Goal: Task Accomplishment & Management: Complete application form

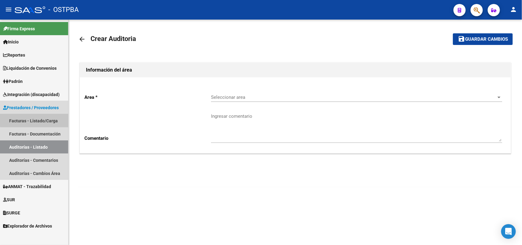
click at [51, 117] on link "Facturas - Listado/Carga" at bounding box center [34, 120] width 68 height 13
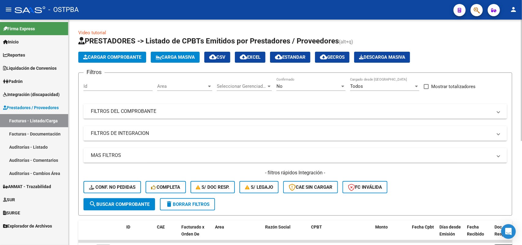
click at [122, 57] on span "Cargar Comprobante" at bounding box center [112, 57] width 58 height 6
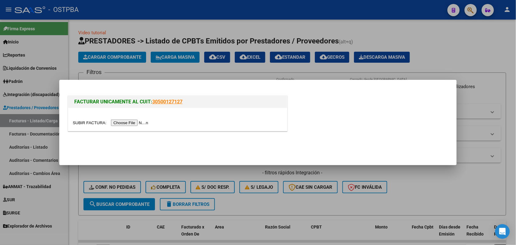
click at [125, 122] on input "file" at bounding box center [111, 123] width 77 height 6
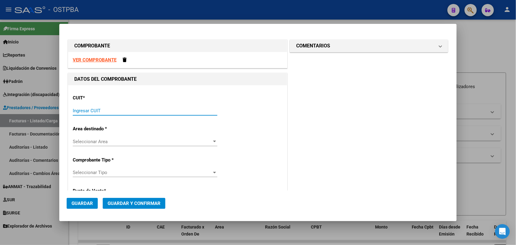
click at [74, 112] on input "Ingresar CUIT" at bounding box center [145, 111] width 145 height 6
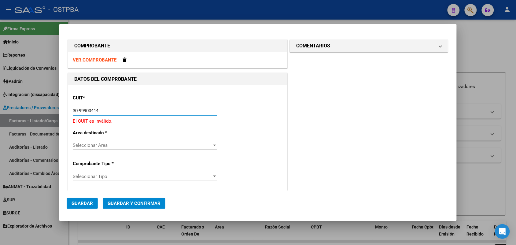
type input "30-99900414-4"
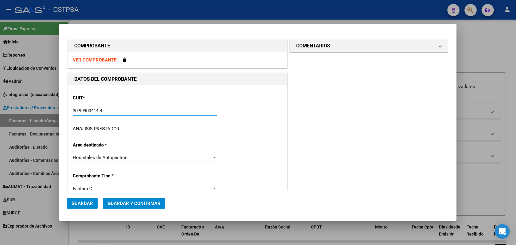
type input "5"
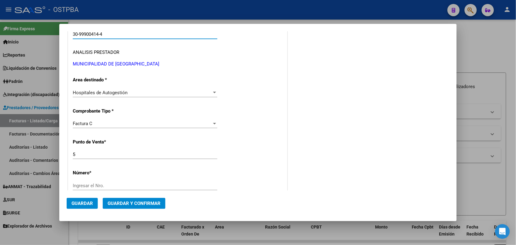
scroll to position [115, 0]
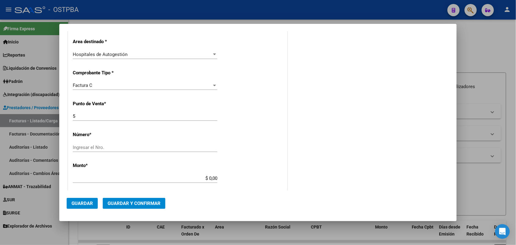
type input "30-99900414-4"
click at [91, 147] on input "Ingresar el Nro." at bounding box center [145, 148] width 145 height 6
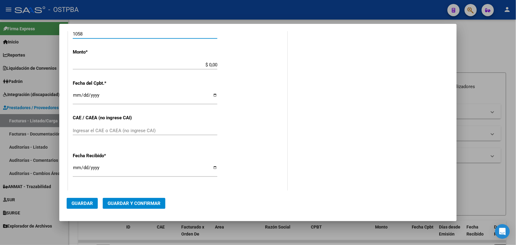
scroll to position [229, 0]
type input "1058"
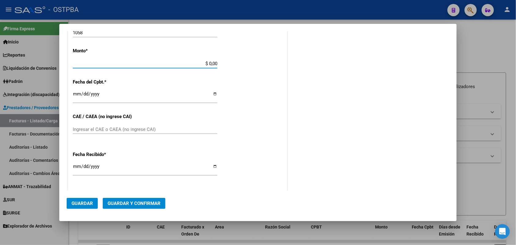
drag, startPoint x: 198, startPoint y: 63, endPoint x: 242, endPoint y: 65, distance: 44.1
click at [242, 65] on div "CUIT * 30-99900414-4 Ingresar CUIT ANALISIS PRESTADOR MUNICIPALIDAD DE [GEOGRAP…" at bounding box center [177, 73] width 219 height 434
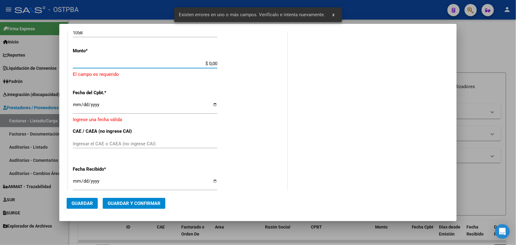
scroll to position [179, 0]
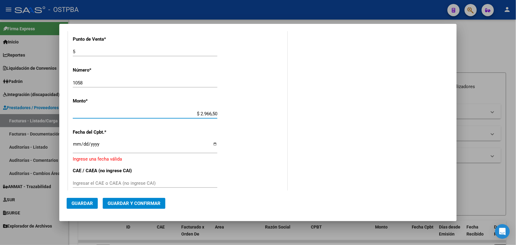
type input "$ 29.665,00"
click at [75, 149] on input "Ingresar la fecha" at bounding box center [145, 147] width 145 height 10
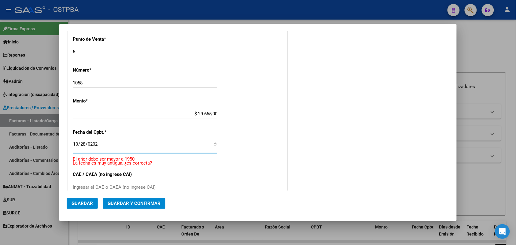
type input "[DATE]"
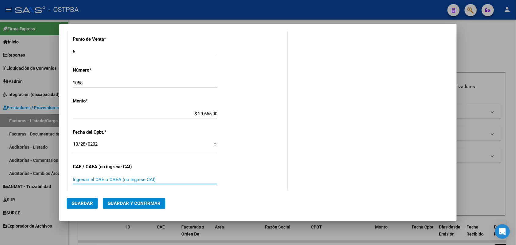
click at [78, 177] on input "Ingresar el CAE o CAEA (no ingrese CAI)" at bounding box center [145, 180] width 145 height 6
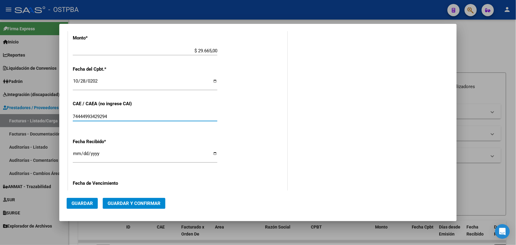
scroll to position [256, 0]
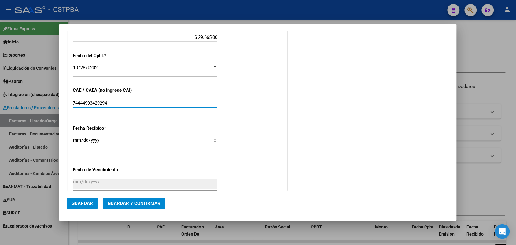
type input "74444993429294"
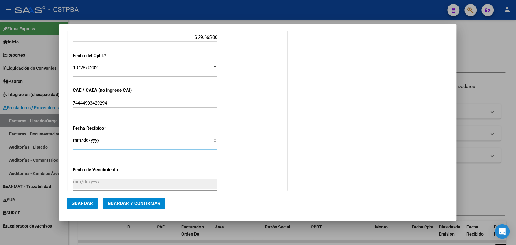
click at [77, 144] on input "[DATE]" at bounding box center [145, 143] width 145 height 10
type input "[DATE]"
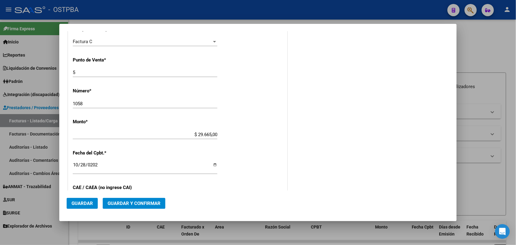
scroll to position [0, 0]
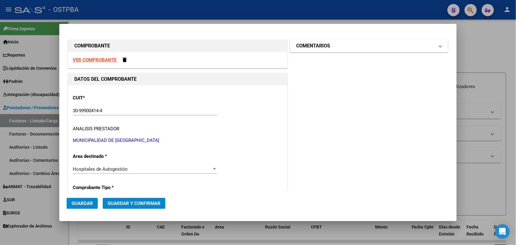
click at [439, 46] on span at bounding box center [440, 45] width 2 height 7
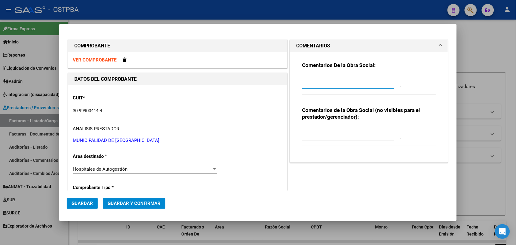
click at [312, 86] on textarea at bounding box center [352, 81] width 101 height 12
type textarea "HR 126974"
click at [77, 203] on span "Guardar" at bounding box center [82, 204] width 21 height 6
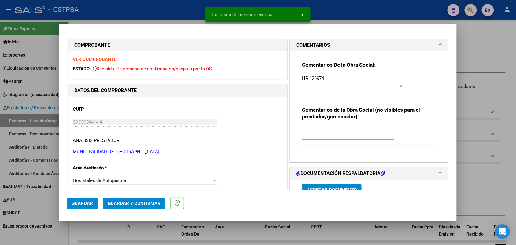
type input "[DATE]"
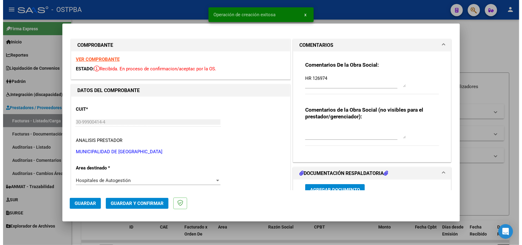
scroll to position [76, 0]
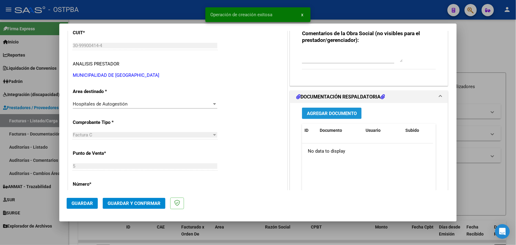
click at [330, 114] on span "Agregar Documento" at bounding box center [332, 114] width 50 height 6
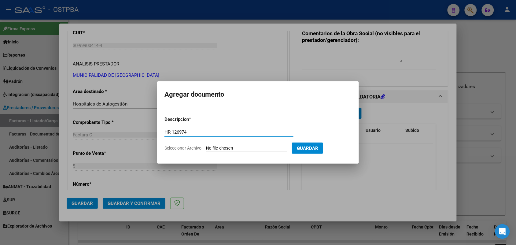
type input "HR 126974"
click at [213, 149] on input "Seleccionar Archivo" at bounding box center [246, 149] width 81 height 6
type input "C:\fakepath\HR 126974.pdf"
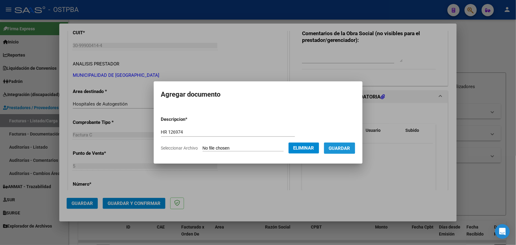
click at [338, 147] on span "Guardar" at bounding box center [339, 149] width 21 height 6
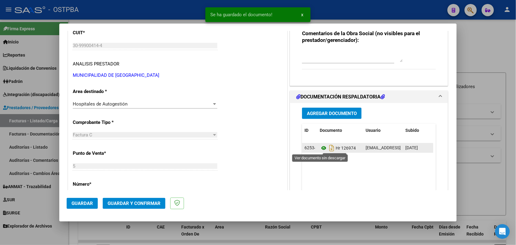
click at [322, 149] on icon at bounding box center [324, 147] width 8 height 7
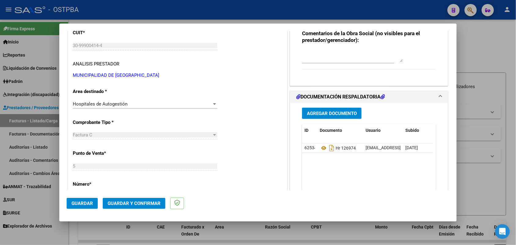
click at [325, 114] on span "Agregar Documento" at bounding box center [332, 114] width 50 height 6
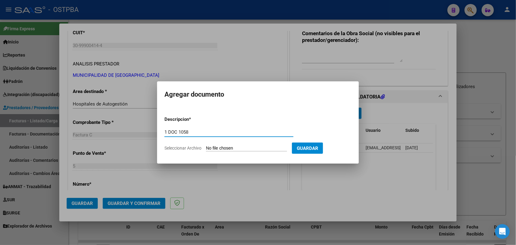
type input "1 DOC 1058"
click at [215, 149] on input "Seleccionar Archivo" at bounding box center [246, 149] width 81 height 6
type input "C:\fakepath\1 DOC 1058.pdf"
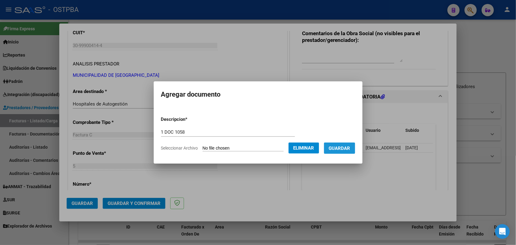
click at [345, 148] on span "Guardar" at bounding box center [339, 149] width 21 height 6
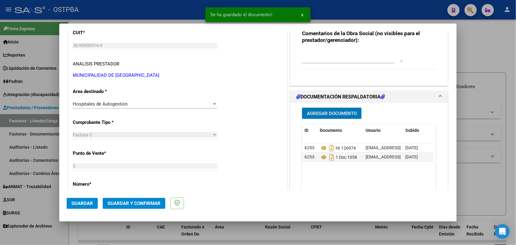
click at [326, 111] on span "Agregar Documento" at bounding box center [332, 114] width 50 height 6
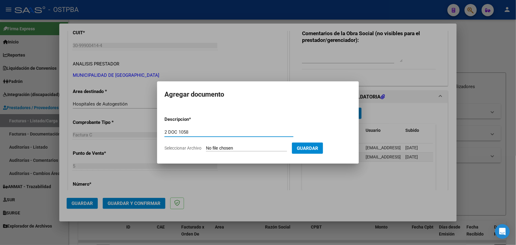
type input "2 DOC 1058"
click at [209, 149] on input "Seleccionar Archivo" at bounding box center [246, 149] width 81 height 6
type input "C:\fakepath\2 DOC 1058.pdf"
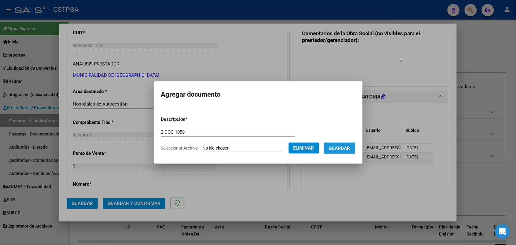
click at [347, 147] on span "Guardar" at bounding box center [339, 149] width 21 height 6
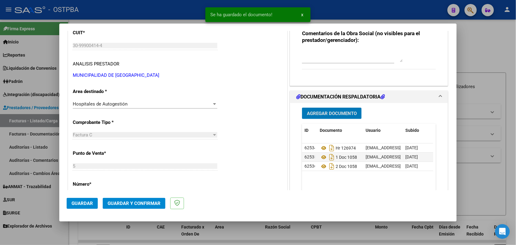
click at [138, 204] on span "Guardar y Confirmar" at bounding box center [134, 204] width 53 height 6
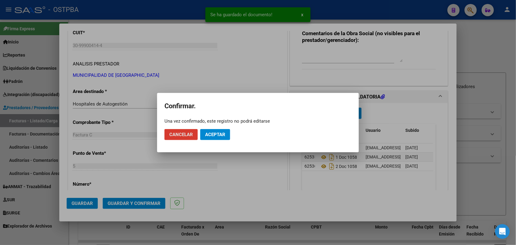
click at [215, 134] on span "Aceptar" at bounding box center [215, 135] width 20 height 6
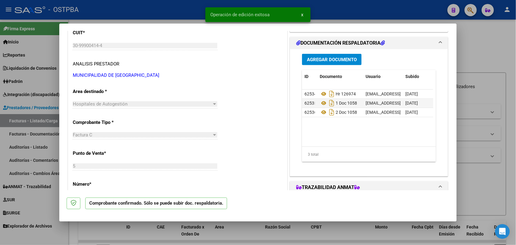
click at [50, 157] on div at bounding box center [258, 122] width 516 height 245
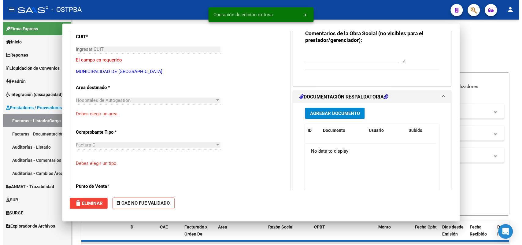
scroll to position [0, 0]
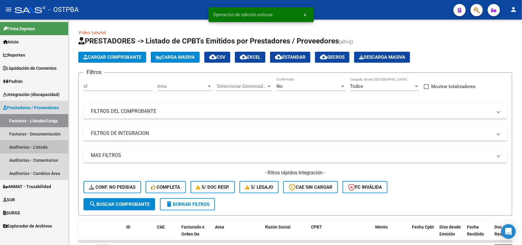
click at [42, 144] on link "Auditorías - Listado" at bounding box center [34, 146] width 68 height 13
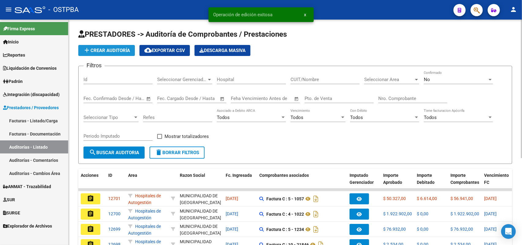
click at [110, 48] on span "add Crear Auditoría" at bounding box center [106, 51] width 47 height 6
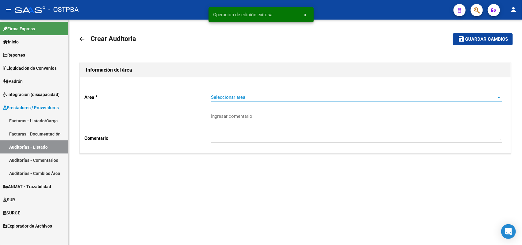
click at [236, 98] on span "Seleccionar area" at bounding box center [354, 97] width 286 height 6
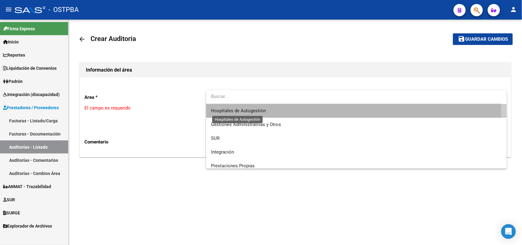
click at [237, 109] on span "Hospitales de Autogestión" at bounding box center [238, 111] width 55 height 6
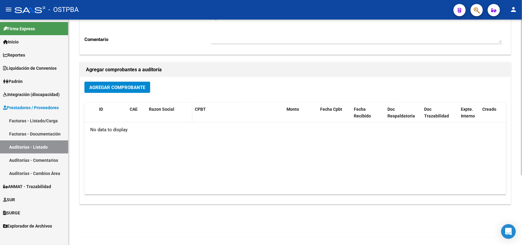
scroll to position [101, 0]
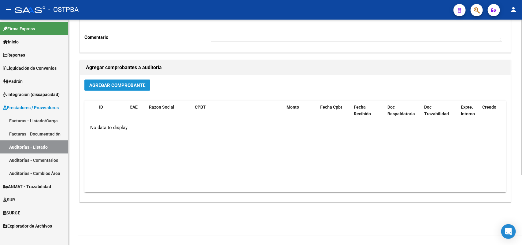
click at [134, 86] on span "Agregar Comprobante" at bounding box center [117, 86] width 56 height 6
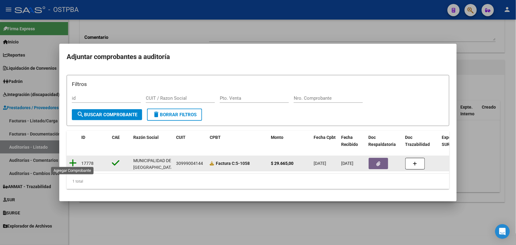
click at [72, 159] on icon at bounding box center [73, 163] width 8 height 9
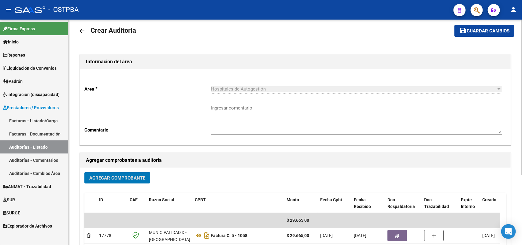
scroll to position [0, 0]
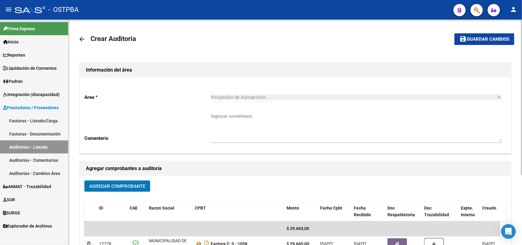
click at [483, 40] on span "Guardar cambios" at bounding box center [488, 40] width 43 height 6
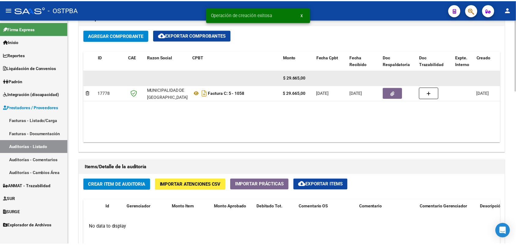
scroll to position [344, 0]
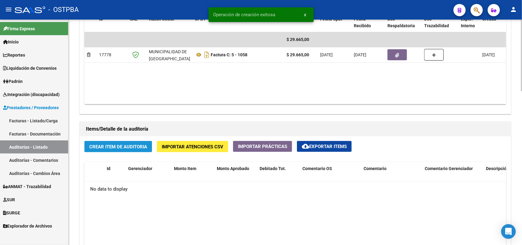
click at [124, 145] on span "Crear Item de Auditoria" at bounding box center [118, 147] width 58 height 6
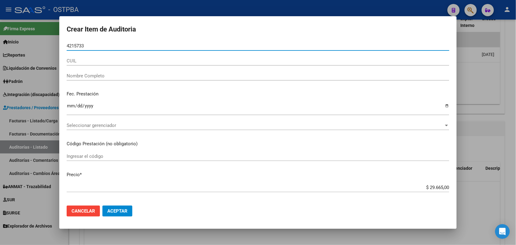
type input "42157334"
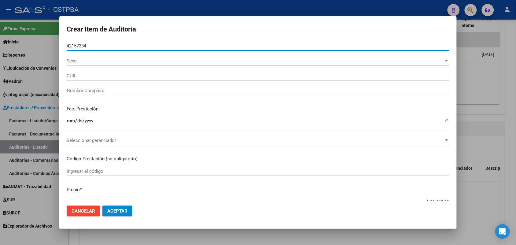
type input "20421573345"
type input "[PERSON_NAME]"
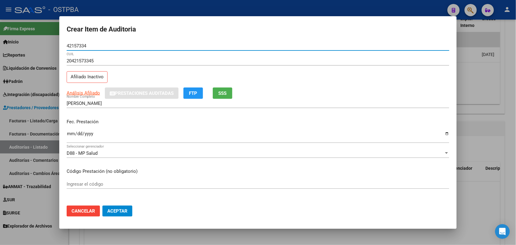
type input "42157334"
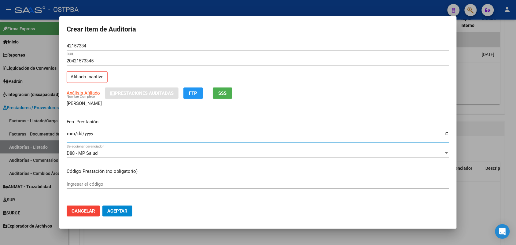
click at [69, 135] on input "Ingresar la fecha" at bounding box center [258, 136] width 383 height 10
type input "[DATE]"
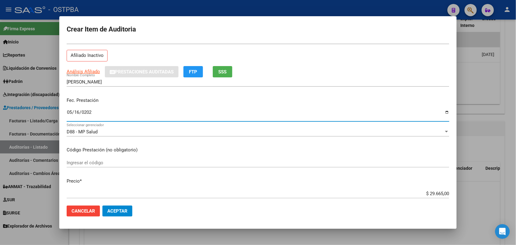
scroll to position [38, 0]
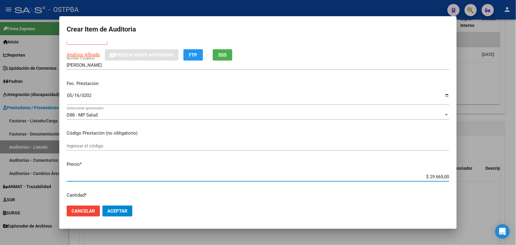
drag, startPoint x: 418, startPoint y: 178, endPoint x: 496, endPoint y: 178, distance: 78.0
click at [496, 178] on div "Crear Item de Auditoria 42157334 Nro Documento 20421573345 CUIL Afiliado Inacti…" at bounding box center [258, 122] width 516 height 245
type input "$ 0,02"
type input "$ 0,27"
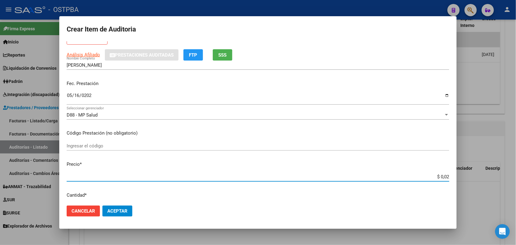
type input "$ 0,27"
type input "$ 2,72"
type input "$ 27,24"
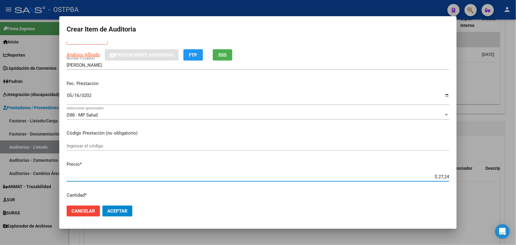
type input "$ 272,40"
type input "$ 2.724,00"
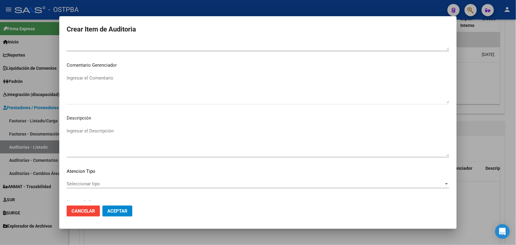
scroll to position [391, 0]
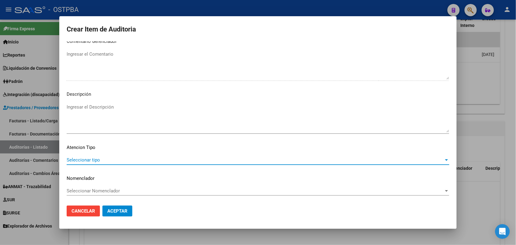
click at [94, 161] on span "Seleccionar tipo" at bounding box center [255, 160] width 377 height 6
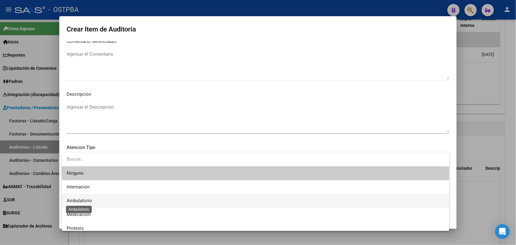
click at [89, 201] on span "Ambulatorio" at bounding box center [79, 201] width 25 height 6
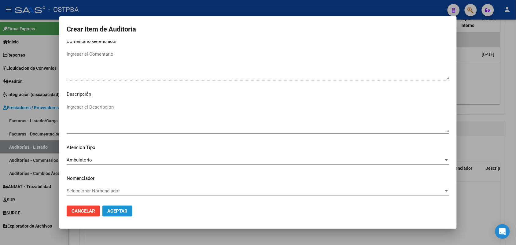
click at [122, 210] on span "Aceptar" at bounding box center [117, 211] width 20 height 6
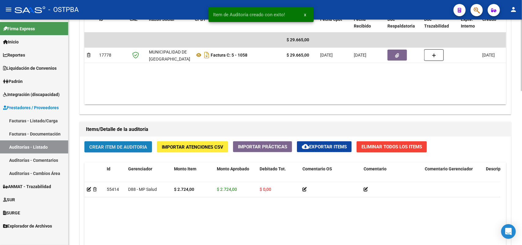
click at [142, 144] on span "Crear Item de Auditoria" at bounding box center [118, 147] width 58 height 6
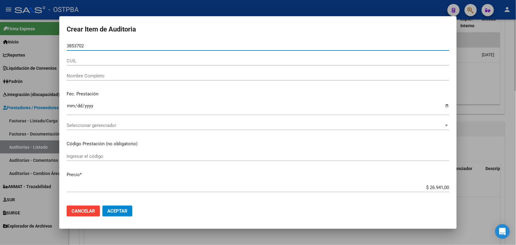
type input "38537020"
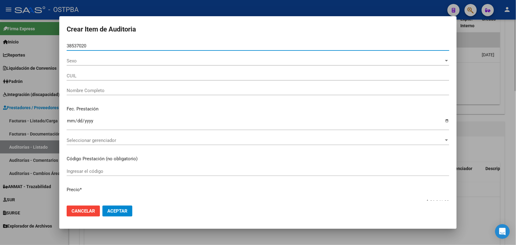
type input "27385370208"
type input "[PERSON_NAME] [PERSON_NAME] -"
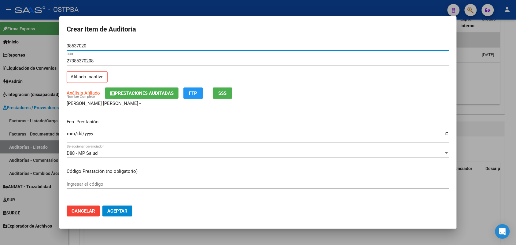
type input "38537020"
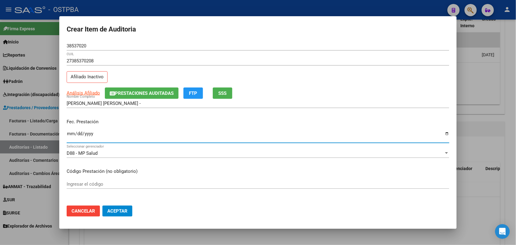
click at [69, 137] on input "Ingresar la fecha" at bounding box center [258, 136] width 383 height 10
type input "[DATE]"
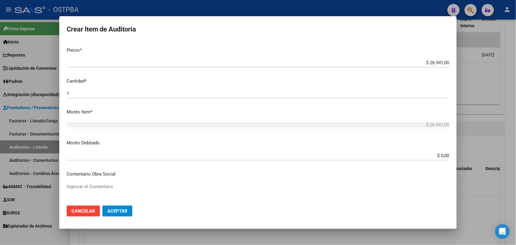
scroll to position [153, 0]
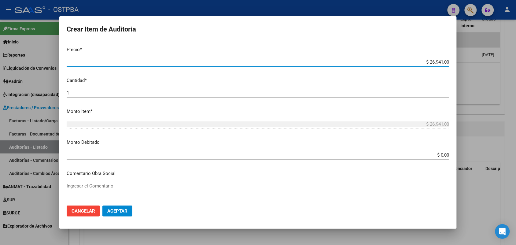
drag, startPoint x: 413, startPoint y: 62, endPoint x: 516, endPoint y: 77, distance: 104.4
click at [515, 63] on div "Crear Item de Auditoria 38537020 Nro Documento 27385370208 CUIL Afiliado Inacti…" at bounding box center [258, 122] width 516 height 245
type input "$ 0,02"
type input "$ 0,01"
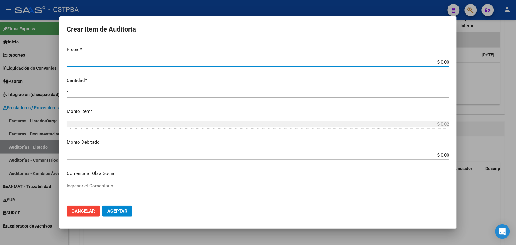
type input "$ 0,01"
type input "$ 0,15"
type input "$ 1,58"
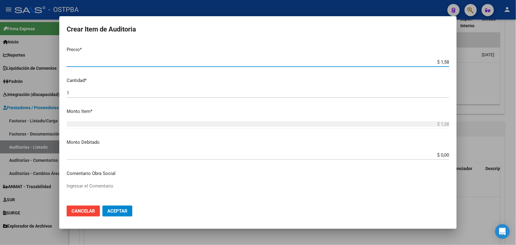
type input "$ 15,81"
type input "$ 158,10"
type input "$ 1.581,00"
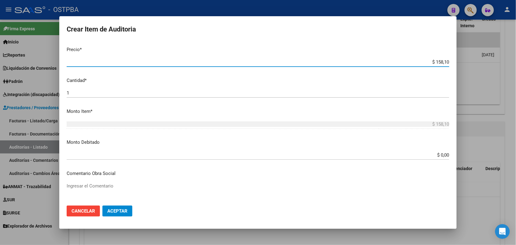
type input "$ 1.581,00"
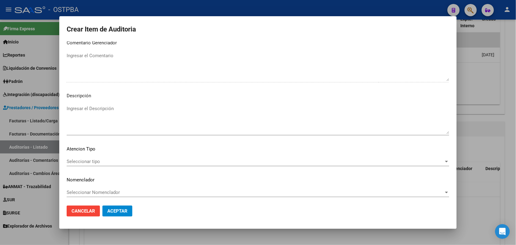
scroll to position [391, 0]
click at [92, 158] on span "Seleccionar tipo" at bounding box center [255, 160] width 377 height 6
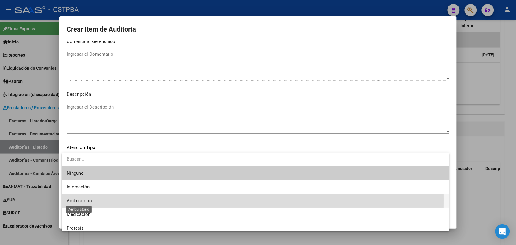
click at [91, 199] on span "Ambulatorio" at bounding box center [79, 201] width 25 height 6
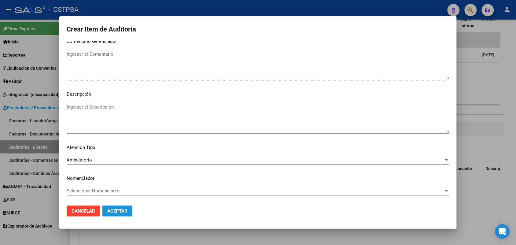
click at [118, 209] on span "Aceptar" at bounding box center [117, 211] width 20 height 6
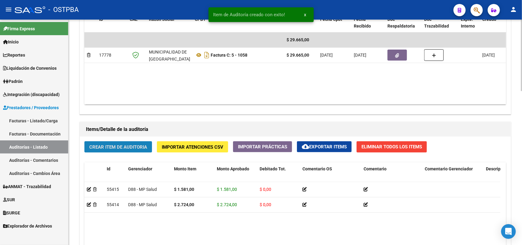
click at [128, 146] on span "Crear Item de Auditoria" at bounding box center [118, 147] width 58 height 6
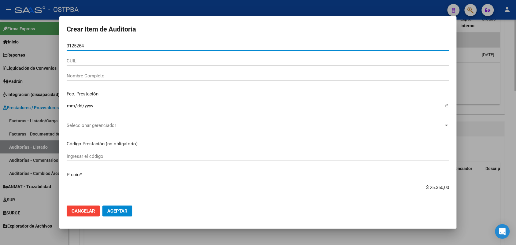
type input "31252643"
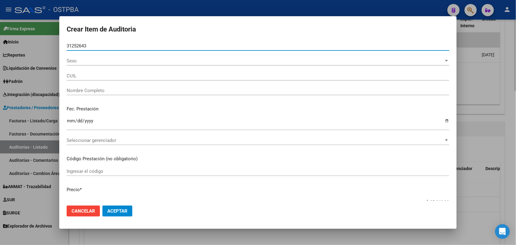
type input "27312526439"
type input "[PERSON_NAME]"
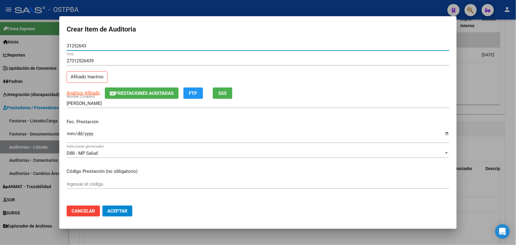
type input "31252643"
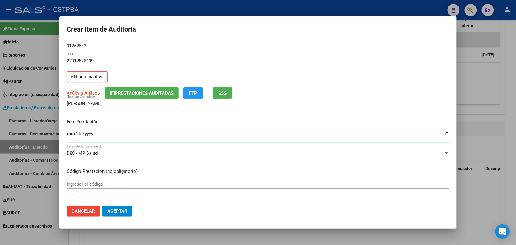
click at [73, 137] on input "Ingresar la fecha" at bounding box center [258, 136] width 383 height 10
type input "[DATE]"
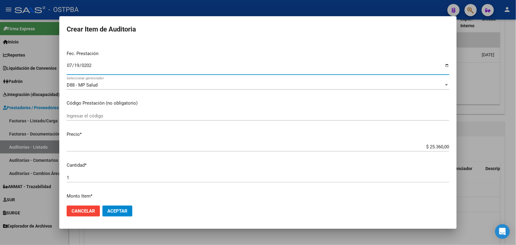
scroll to position [76, 0]
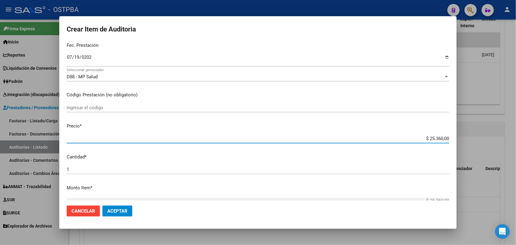
drag, startPoint x: 417, startPoint y: 138, endPoint x: 472, endPoint y: 140, distance: 55.7
click at [472, 140] on div "Crear Item de Auditoria 31252643 Nro Documento 27312526439 CUIL Afiliado Inacti…" at bounding box center [258, 122] width 516 height 245
type input "$ 0,01"
type input "$ 0,11"
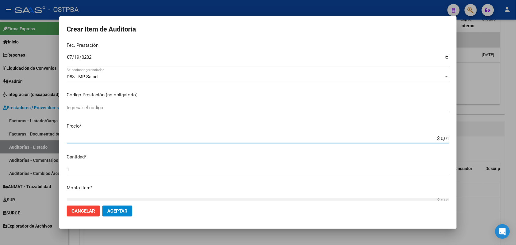
type input "$ 0,11"
type input "$ 1,18"
type input "$ 11,83"
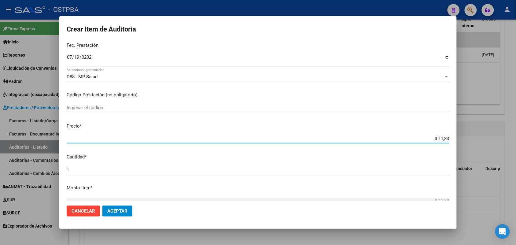
type input "$ 118,36"
type input "$ 1.183,60"
type input "$ 11.836,00"
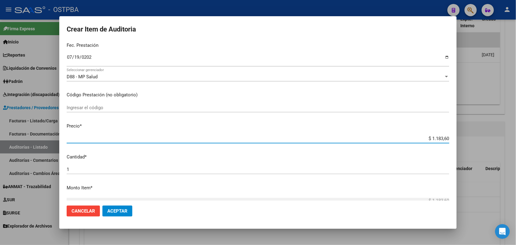
type input "$ 11.836,00"
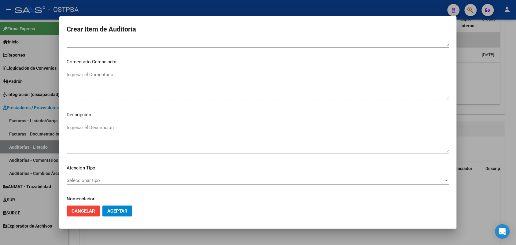
scroll to position [391, 0]
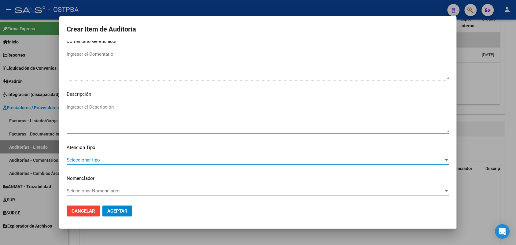
click at [98, 157] on span "Seleccionar tipo" at bounding box center [255, 160] width 377 height 6
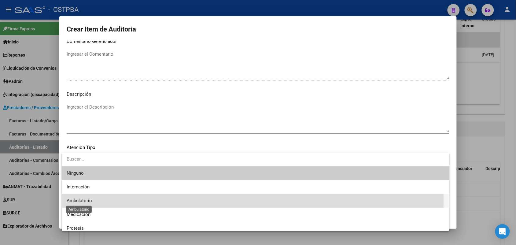
click at [87, 199] on span "Ambulatorio" at bounding box center [79, 201] width 25 height 6
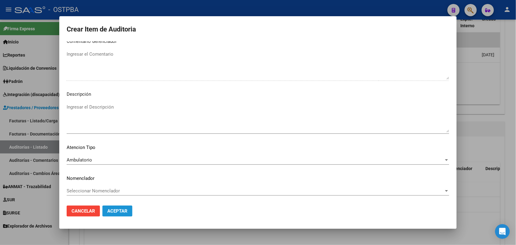
click at [122, 211] on span "Aceptar" at bounding box center [117, 211] width 20 height 6
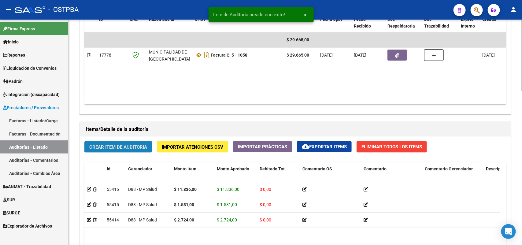
click at [132, 144] on span "Crear Item de Auditoria" at bounding box center [118, 147] width 58 height 6
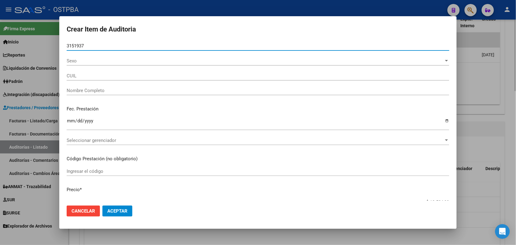
type input "31519379"
type input "27315193791"
type input "[PERSON_NAME]"
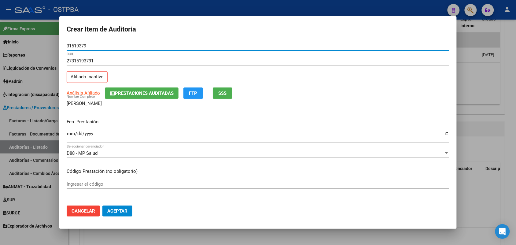
type input "31519379"
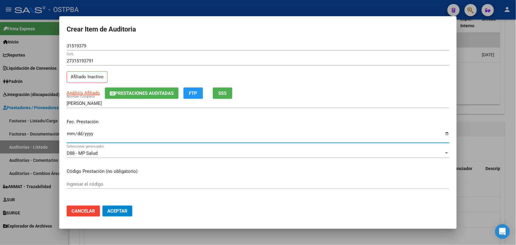
click at [72, 138] on input "Ingresar la fecha" at bounding box center [258, 136] width 383 height 10
type input "[DATE]"
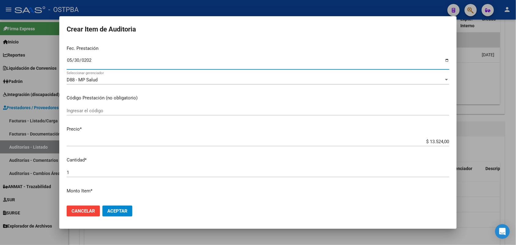
scroll to position [76, 0]
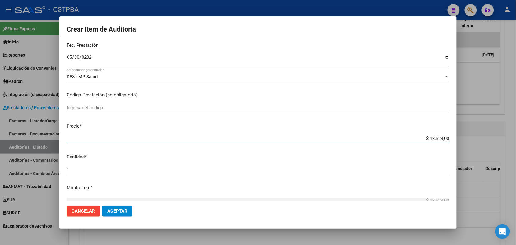
drag, startPoint x: 415, startPoint y: 139, endPoint x: 480, endPoint y: 136, distance: 65.5
click at [480, 136] on div "Crear Item de Auditoria 31519379 Nro Documento 27315193791 CUIL Afiliado Inacti…" at bounding box center [258, 122] width 516 height 245
type input "$ 0,03"
type input "$ 0,33"
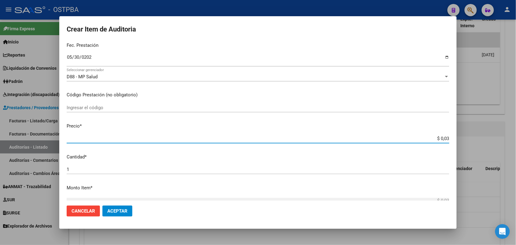
type input "$ 0,33"
type input "$ 3,38"
type input "$ 33,81"
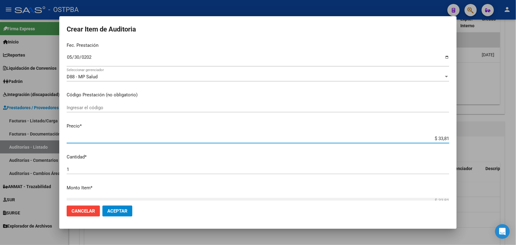
type input "$ 338,10"
type input "$ 3.381,00"
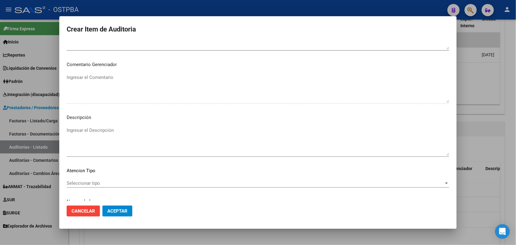
scroll to position [391, 0]
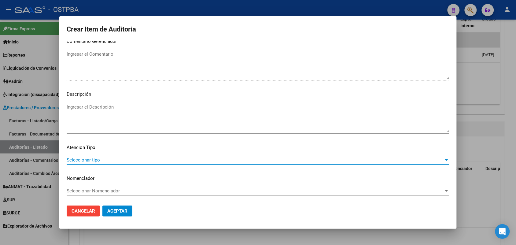
click at [92, 160] on span "Seleccionar tipo" at bounding box center [255, 160] width 377 height 6
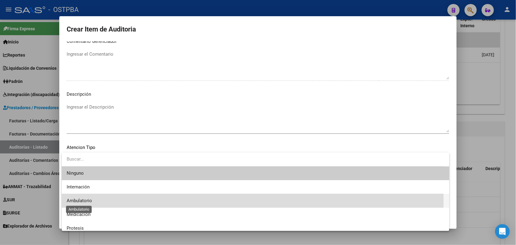
click at [84, 199] on span "Ambulatorio" at bounding box center [79, 201] width 25 height 6
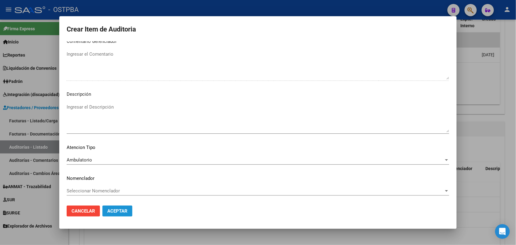
click at [118, 211] on span "Aceptar" at bounding box center [117, 211] width 20 height 6
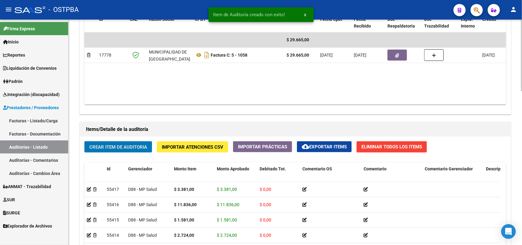
click at [126, 143] on button "Crear Item de Auditoria" at bounding box center [118, 146] width 68 height 11
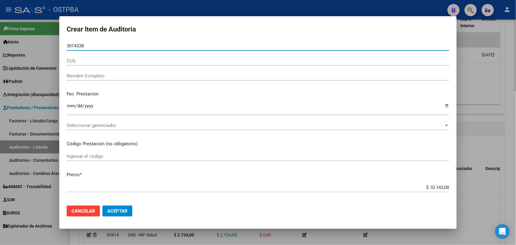
type input "30143387"
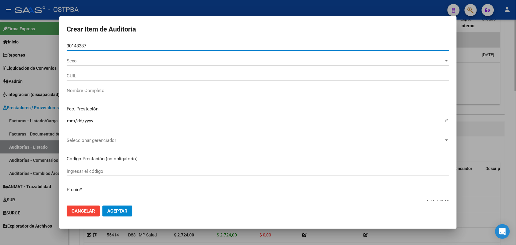
type input "27301433870"
type input "[PERSON_NAME]"
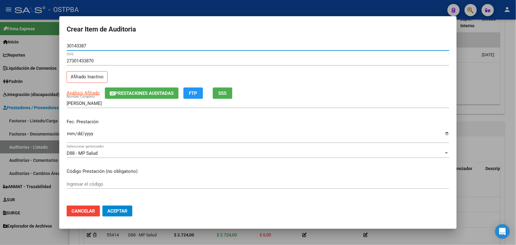
type input "30143387"
click at [72, 139] on input "Ingresar la fecha" at bounding box center [258, 136] width 383 height 10
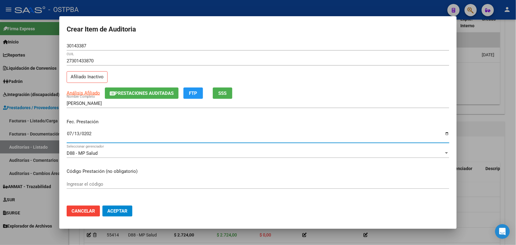
type input "[DATE]"
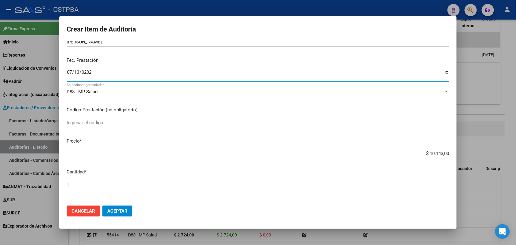
scroll to position [76, 0]
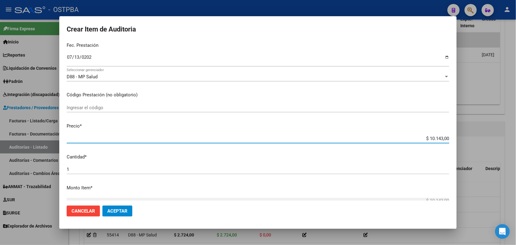
drag, startPoint x: 413, startPoint y: 139, endPoint x: 460, endPoint y: 140, distance: 47.1
click at [460, 140] on div "Crear Item de Auditoria 30143387 Nro Documento 27301433870 CUIL Afiliado Inacti…" at bounding box center [258, 122] width 516 height 245
type input "$ 0,03"
type input "$ 0,33"
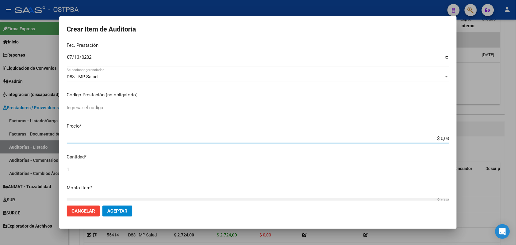
type input "$ 0,33"
type input "$ 3,38"
type input "$ 33,81"
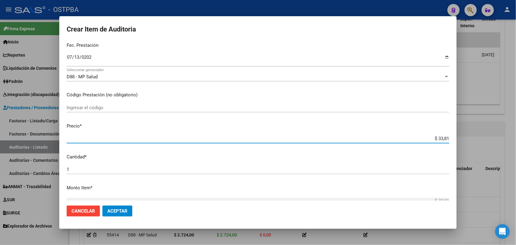
type input "$ 338,10"
type input "$ 3.381,00"
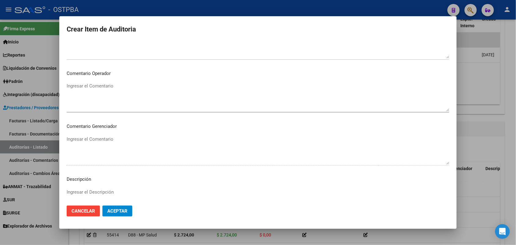
scroll to position [391, 0]
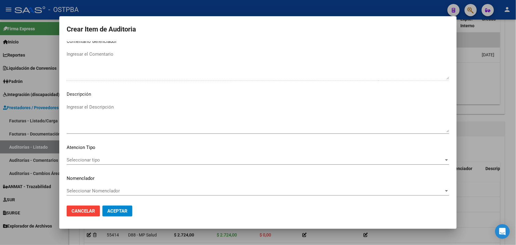
click at [96, 161] on span "Seleccionar tipo" at bounding box center [255, 160] width 377 height 6
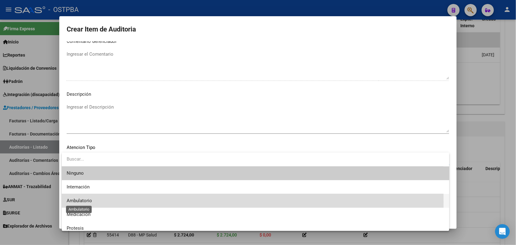
click at [89, 202] on span "Ambulatorio" at bounding box center [79, 201] width 25 height 6
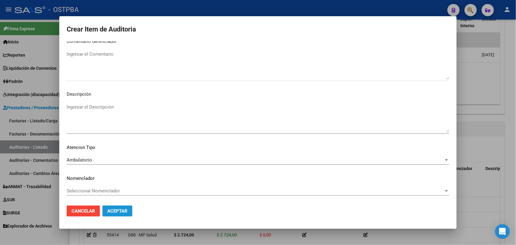
click at [125, 212] on span "Aceptar" at bounding box center [117, 211] width 20 height 6
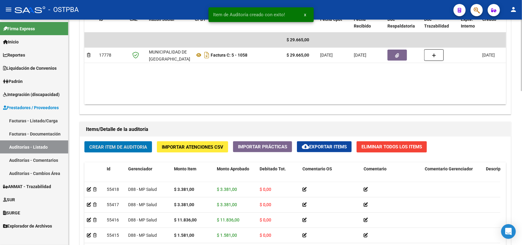
click at [133, 145] on span "Crear Item de Auditoria" at bounding box center [118, 147] width 58 height 6
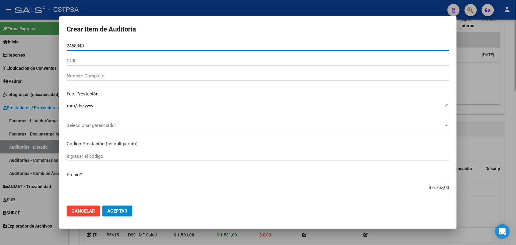
type input "24588408"
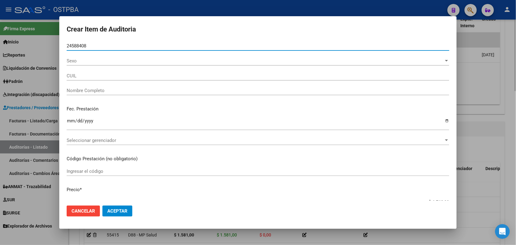
type input "27245884082"
type input "[PERSON_NAME]"
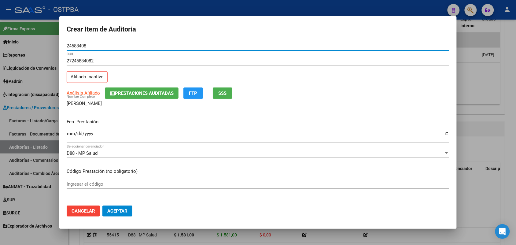
type input "24588408"
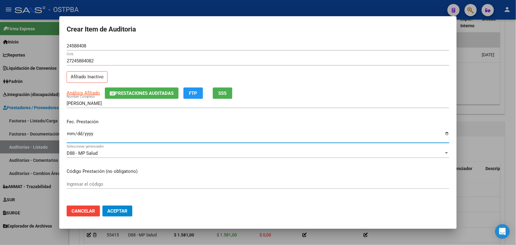
click at [71, 138] on input "Ingresar la fecha" at bounding box center [258, 136] width 383 height 10
type input "[DATE]"
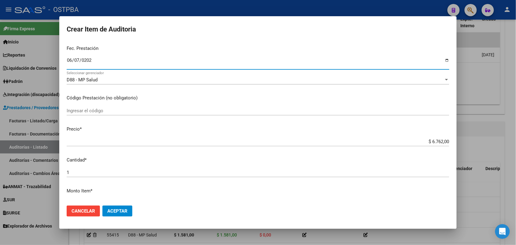
scroll to position [76, 0]
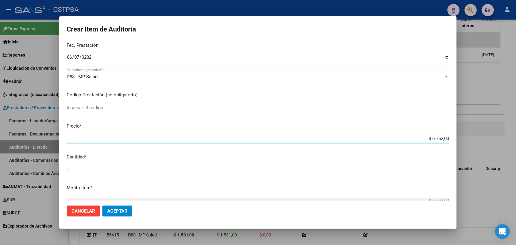
drag, startPoint x: 419, startPoint y: 139, endPoint x: 502, endPoint y: 134, distance: 83.0
click at [502, 134] on div "Crear Item de Auditoria 24588408 Nro Documento 27245884082 CUIL Afiliado Inacti…" at bounding box center [258, 122] width 516 height 245
type input "$ 0,03"
type input "$ 0,33"
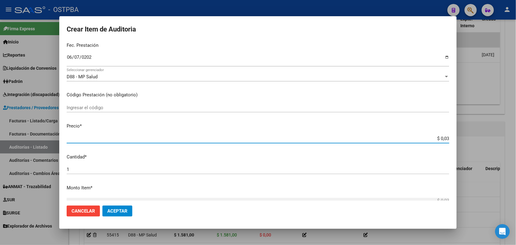
type input "$ 0,33"
type input "$ 3,38"
type input "$ 33,81"
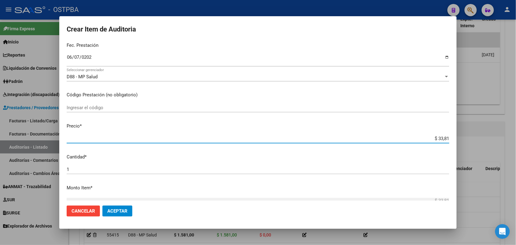
type input "$ 338,10"
type input "$ 3.381,00"
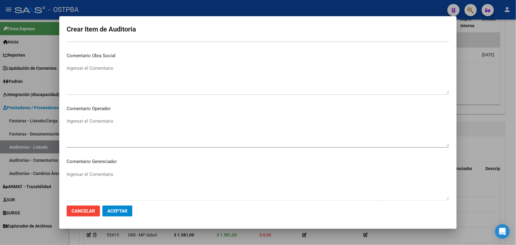
scroll to position [391, 0]
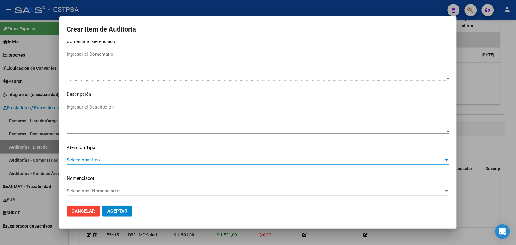
click at [95, 160] on span "Seleccionar tipo" at bounding box center [255, 160] width 377 height 6
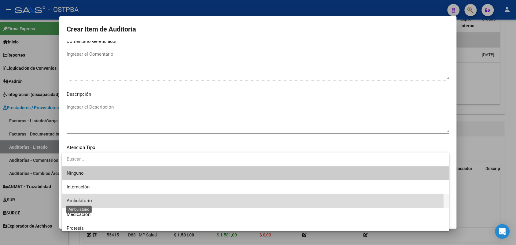
click at [91, 201] on span "Ambulatorio" at bounding box center [79, 201] width 25 height 6
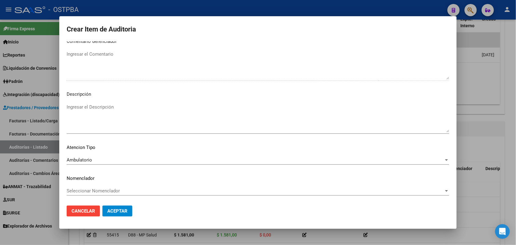
click at [134, 213] on mat-dialog-actions "Cancelar Aceptar" at bounding box center [258, 211] width 383 height 21
click at [123, 213] on span "Aceptar" at bounding box center [117, 211] width 20 height 6
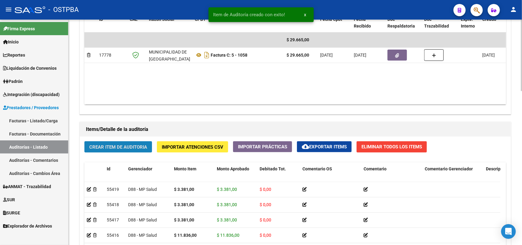
click at [135, 146] on span "Crear Item de Auditoria" at bounding box center [118, 147] width 58 height 6
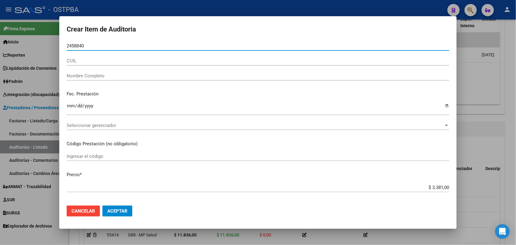
type input "24588408"
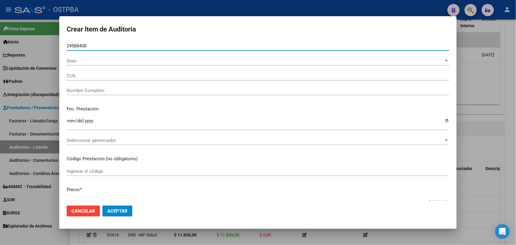
type input "27245884082"
type input "[PERSON_NAME]"
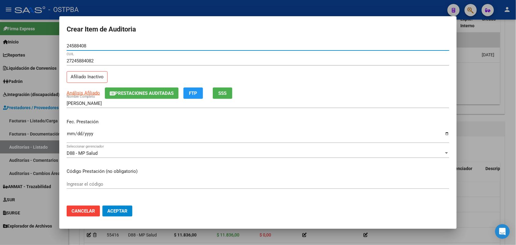
type input "24588408"
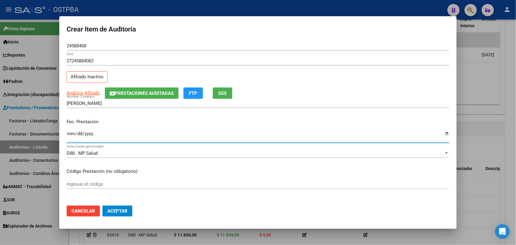
click at [70, 135] on input "Ingresar la fecha" at bounding box center [258, 136] width 383 height 10
type input "[DATE]"
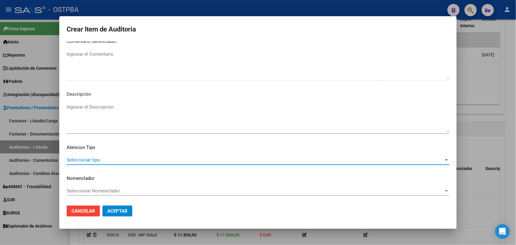
click at [91, 159] on span "Seleccionar tipo" at bounding box center [255, 160] width 377 height 6
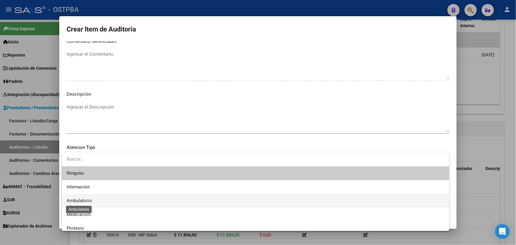
click at [87, 201] on span "Ambulatorio" at bounding box center [79, 201] width 25 height 6
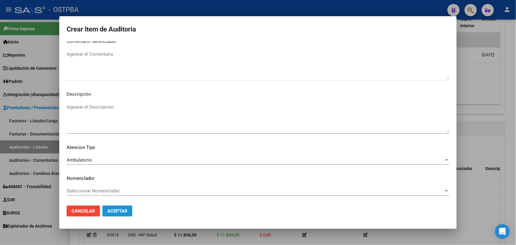
click at [116, 210] on span "Aceptar" at bounding box center [117, 211] width 20 height 6
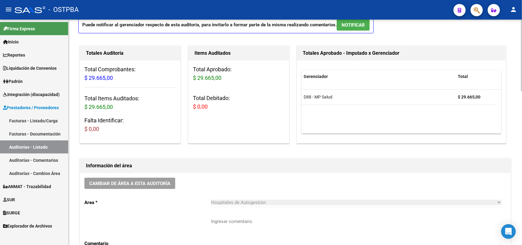
scroll to position [0, 0]
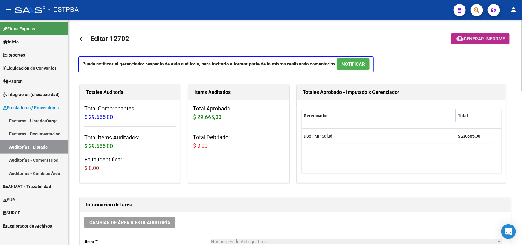
click at [476, 39] on span "Generar informe" at bounding box center [484, 39] width 41 height 6
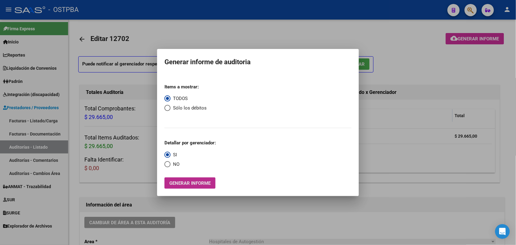
click at [207, 187] on button "Generar informe" at bounding box center [190, 182] width 51 height 11
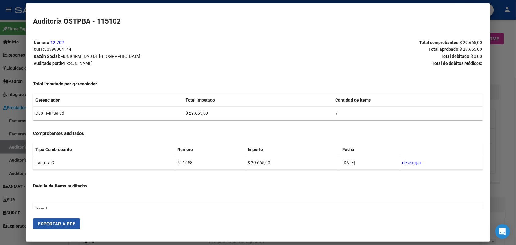
click at [54, 223] on span "Exportar a PDF" at bounding box center [56, 224] width 37 height 6
click at [503, 80] on div at bounding box center [258, 122] width 516 height 245
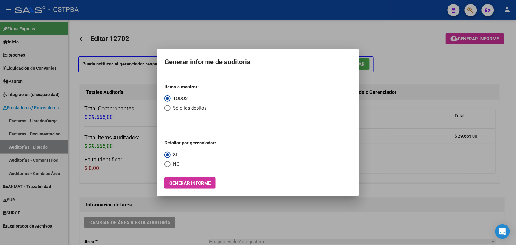
click at [436, 79] on div at bounding box center [258, 122] width 516 height 245
